Goal: Navigation & Orientation: Find specific page/section

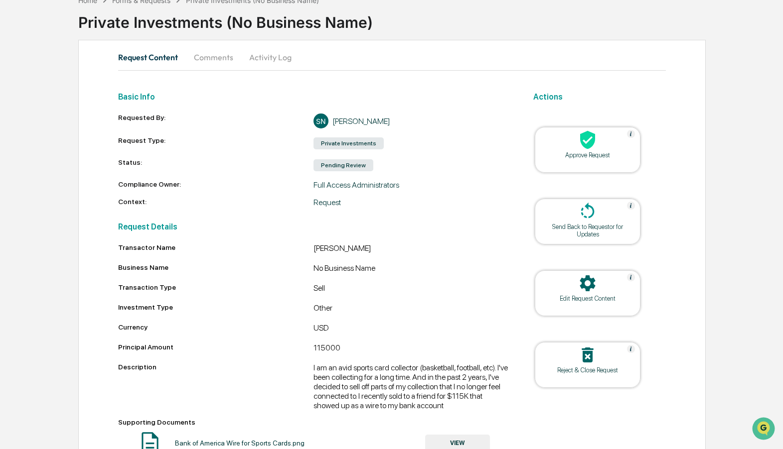
scroll to position [51, 0]
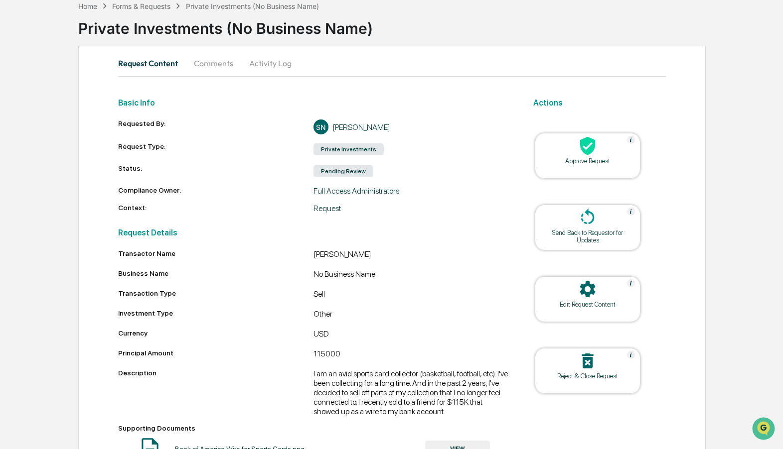
click at [255, 59] on button "Activity Log" at bounding box center [270, 63] width 58 height 24
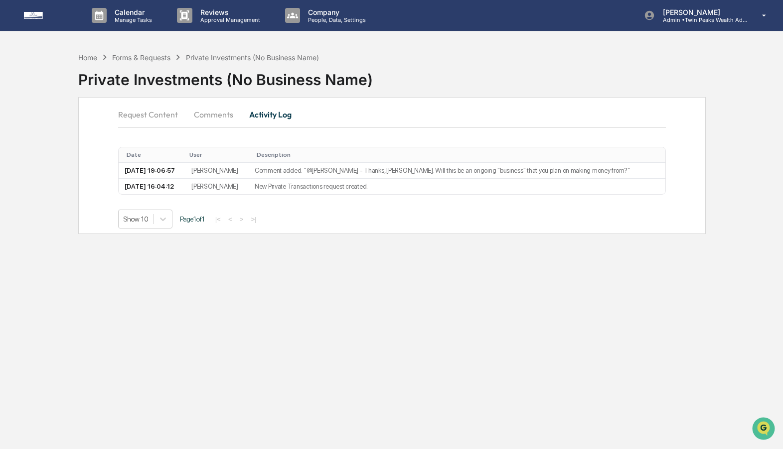
scroll to position [0, 0]
click at [154, 110] on button "Request Content" at bounding box center [152, 115] width 68 height 24
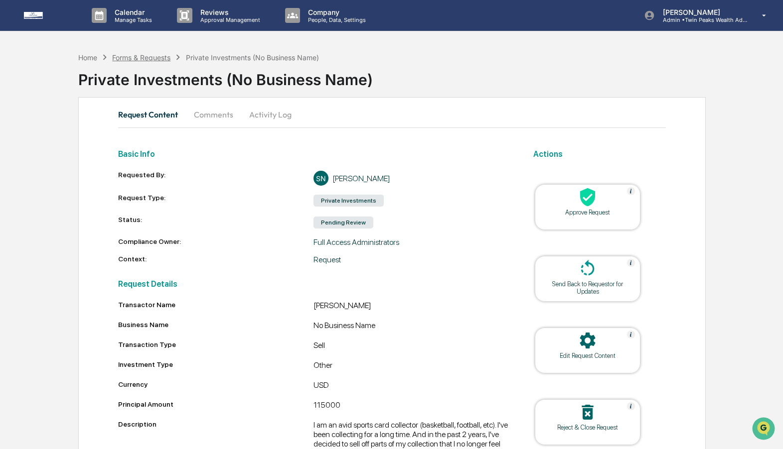
click at [157, 55] on div "Forms & Requests" at bounding box center [141, 57] width 58 height 8
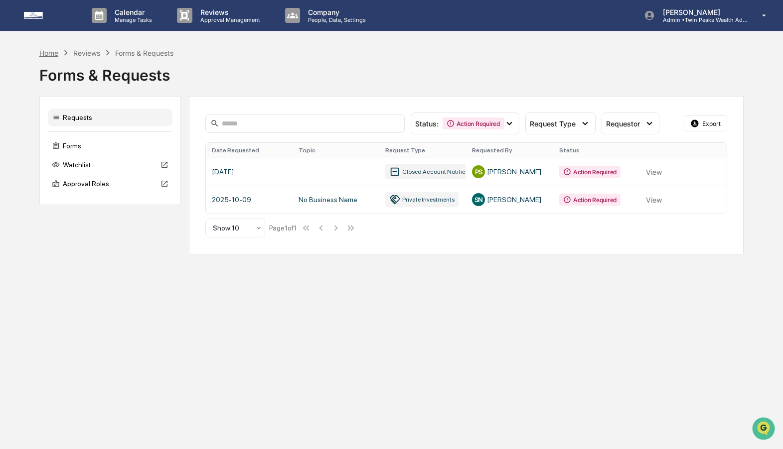
click at [47, 52] on div "Home" at bounding box center [48, 53] width 19 height 8
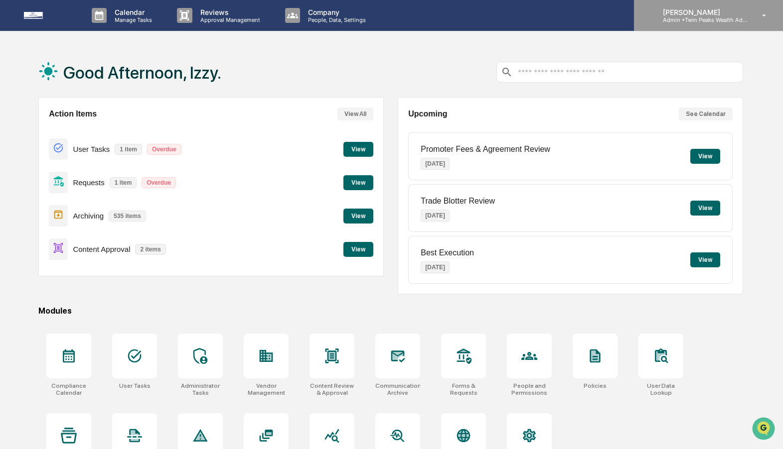
click at [717, 17] on p "Admin • Twin Peaks Wealth Advisors" at bounding box center [701, 19] width 93 height 7
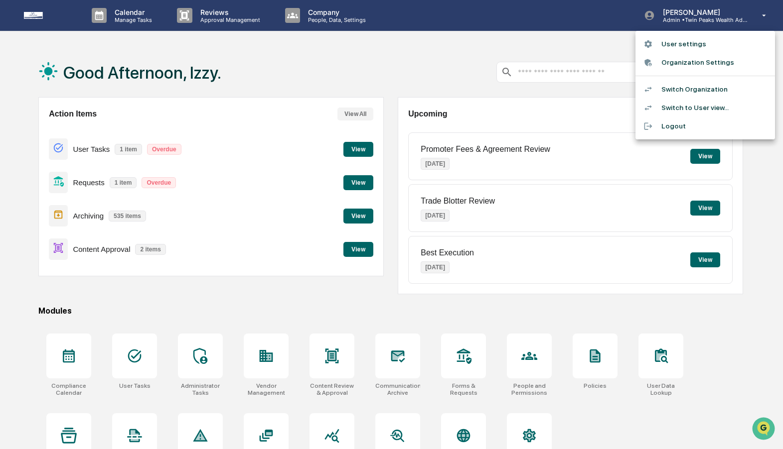
click at [710, 86] on li "Switch Organization" at bounding box center [705, 89] width 140 height 18
